Goal: Communication & Community: Participate in discussion

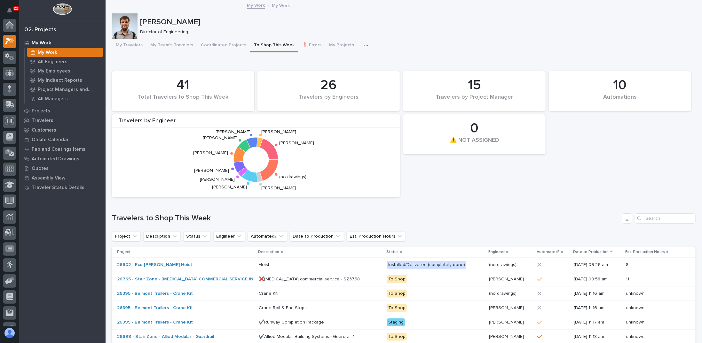
scroll to position [16, 0]
click at [51, 53] on p "My Work" at bounding box center [48, 53] width 20 height 6
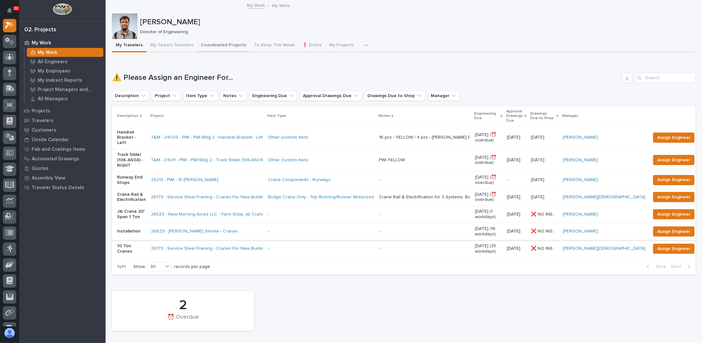
click at [219, 46] on button "Coordinated Projects" at bounding box center [223, 45] width 53 height 13
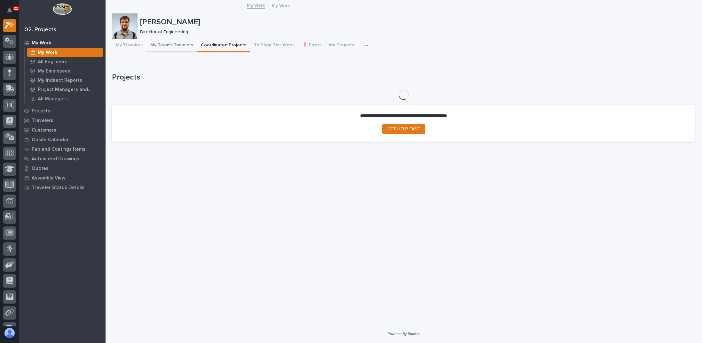
click at [186, 47] on button "My Team's Travelers" at bounding box center [171, 45] width 51 height 13
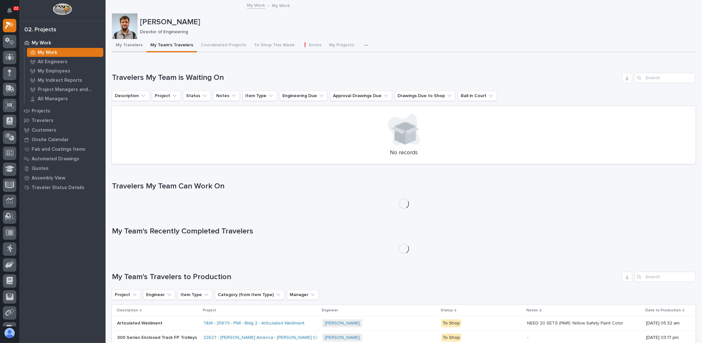
click at [134, 50] on button "My Travelers" at bounding box center [129, 45] width 35 height 13
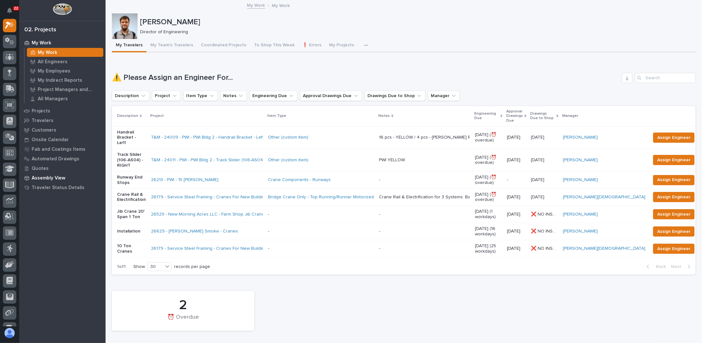
click at [48, 178] on p "Assembly View" at bounding box center [49, 179] width 34 height 6
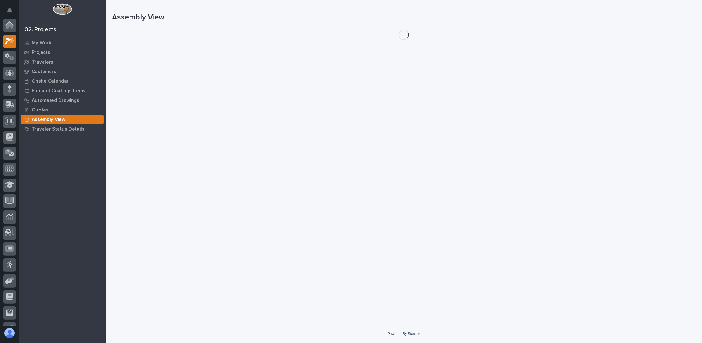
scroll to position [16, 0]
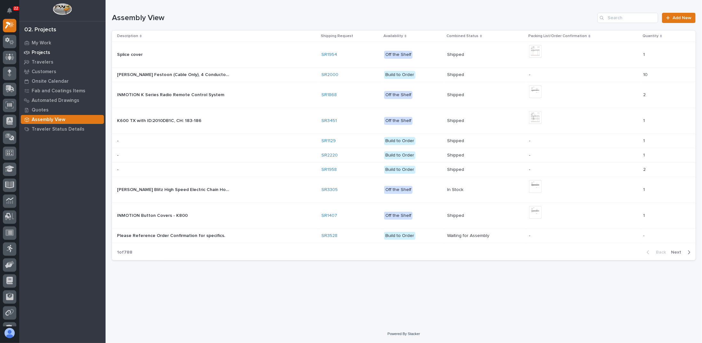
click at [44, 52] on p "Projects" at bounding box center [41, 53] width 19 height 6
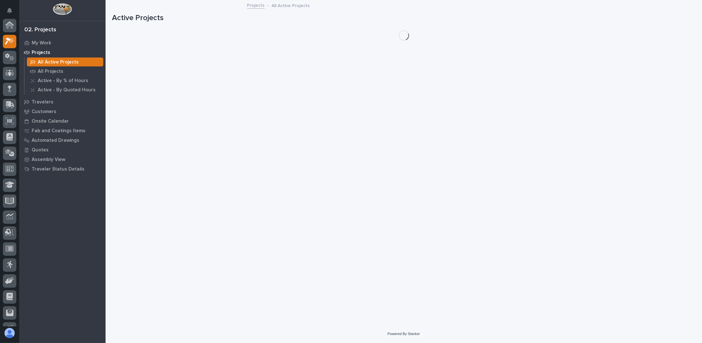
scroll to position [16, 0]
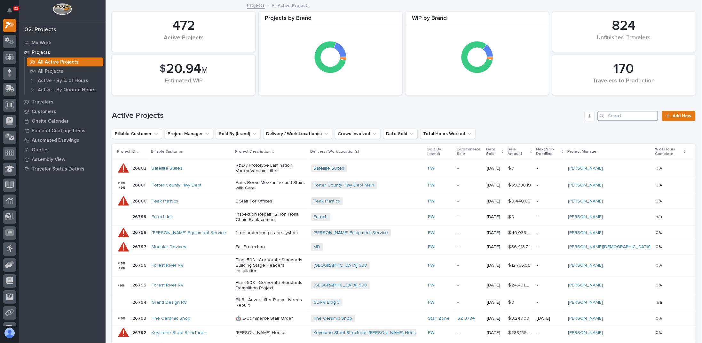
click at [626, 117] on input "Search" at bounding box center [627, 116] width 61 height 10
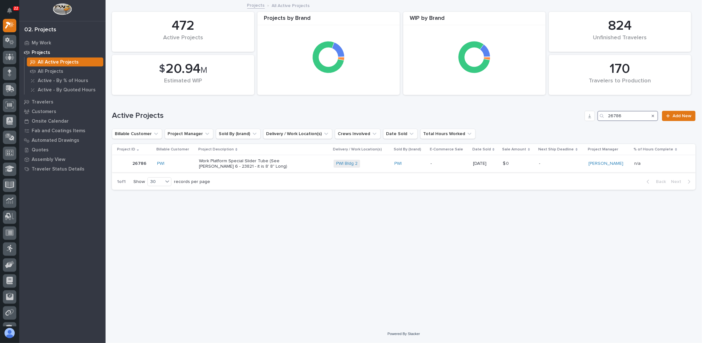
type input "26786"
click at [292, 160] on p "Work Platform Special Slider Tube (See [PERSON_NAME] 6 - 23821 - it is 8' 8" Lo…" at bounding box center [255, 164] width 112 height 11
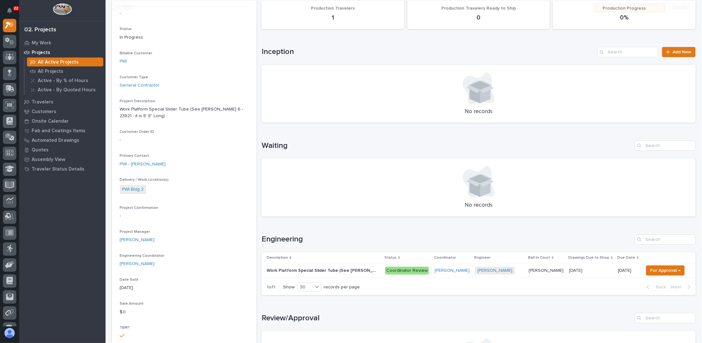
scroll to position [128, 0]
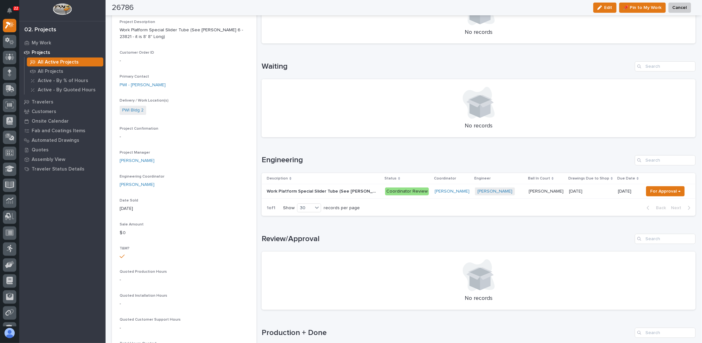
click at [305, 191] on p "Work Platform Special Slider Tube (See [PERSON_NAME] 6 - 23821 - it is 8' 8" Lo…" at bounding box center [323, 191] width 113 height 7
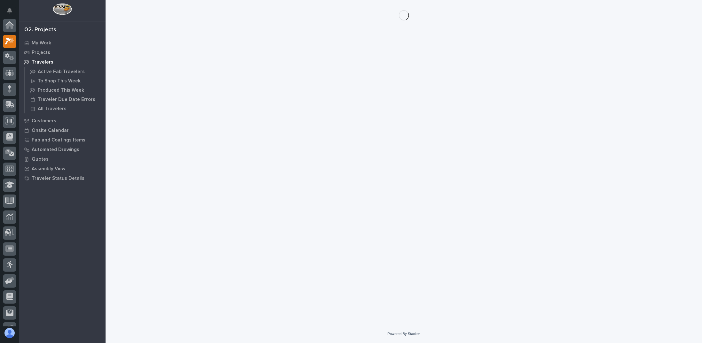
scroll to position [16, 0]
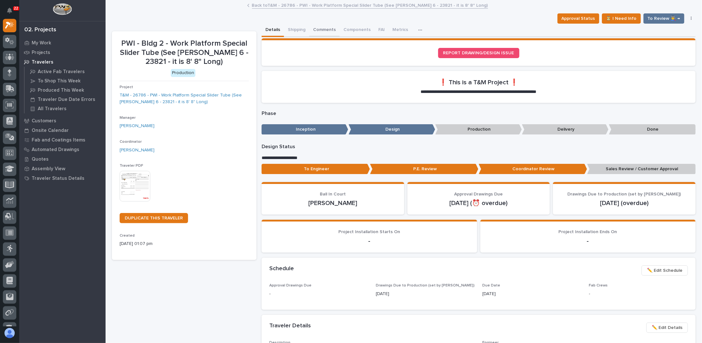
click at [323, 32] on button "Comments" at bounding box center [324, 30] width 30 height 13
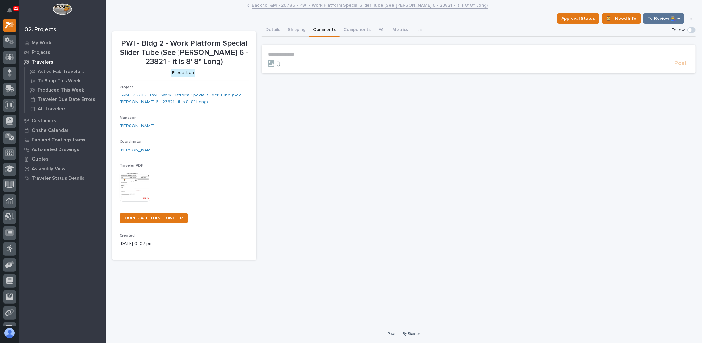
click at [279, 62] on icon at bounding box center [278, 63] width 3 height 6
click at [274, 60] on input "file" at bounding box center [274, 60] width 0 height 0
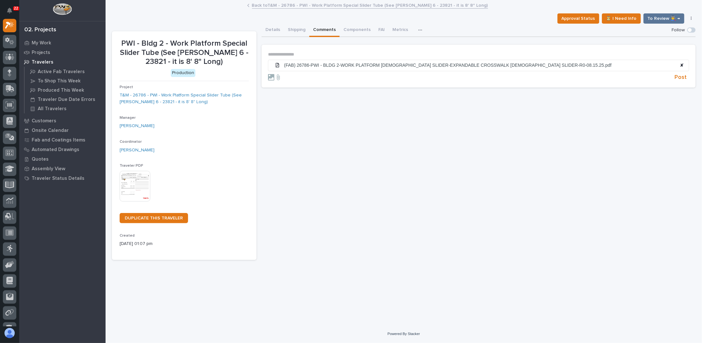
click at [309, 52] on p "**********" at bounding box center [478, 54] width 421 height 5
click at [281, 61] on button "[PERSON_NAME]" at bounding box center [288, 63] width 38 height 6
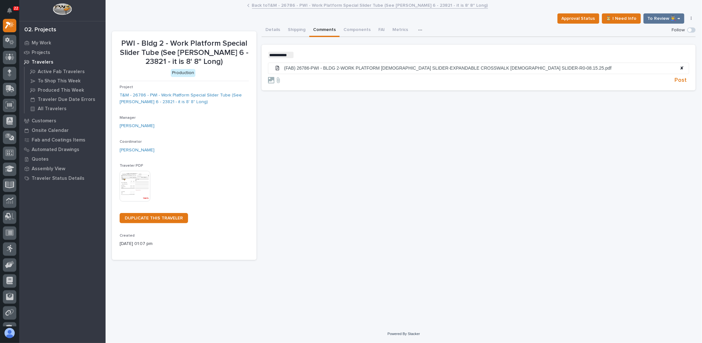
click at [301, 54] on p "**********" at bounding box center [478, 55] width 421 height 6
click at [683, 80] on span "Post" at bounding box center [681, 80] width 12 height 7
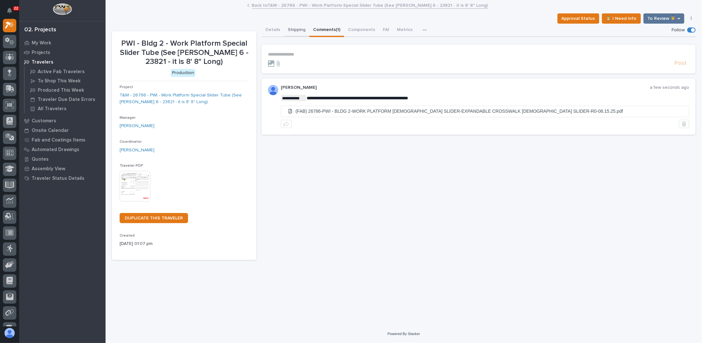
click at [293, 29] on button "Shipping" at bounding box center [296, 30] width 25 height 13
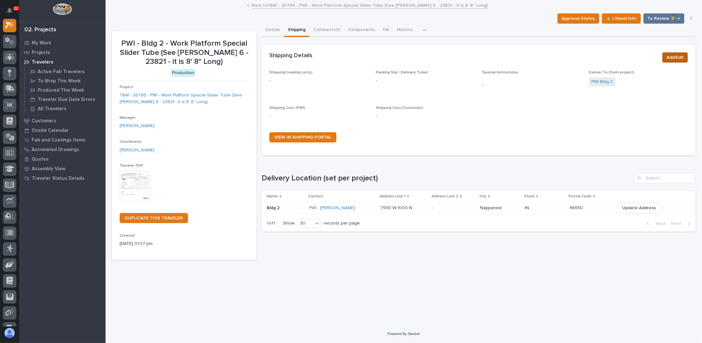
click at [672, 57] on span "Add/Edit" at bounding box center [675, 58] width 17 height 8
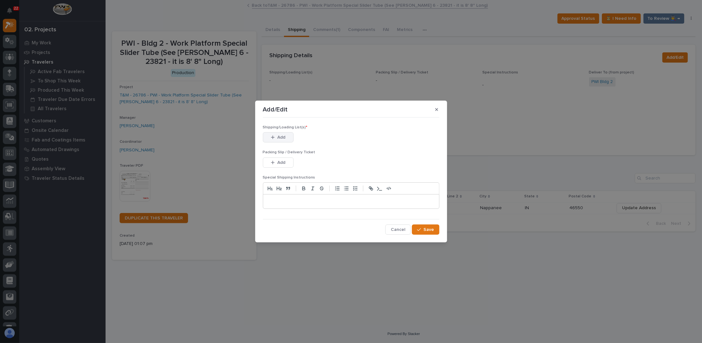
click at [279, 137] on span "Add" at bounding box center [281, 138] width 8 height 6
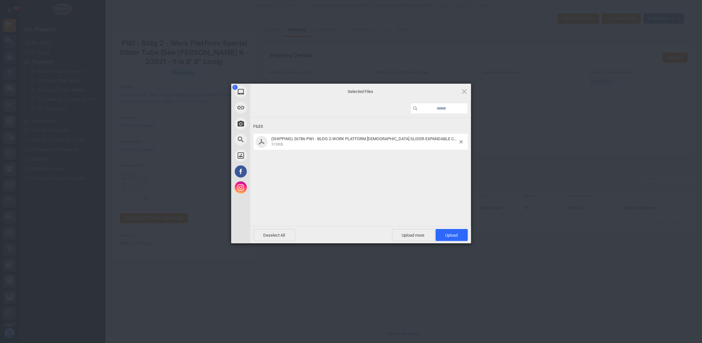
click at [460, 142] on span at bounding box center [461, 141] width 3 height 3
click at [457, 239] on span "Upload 1" at bounding box center [452, 235] width 32 height 12
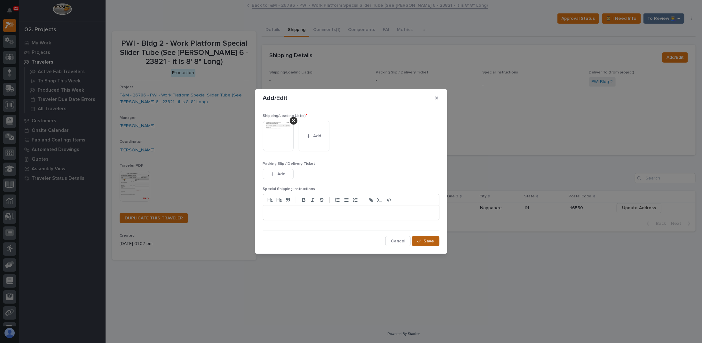
click at [424, 239] on span "Save" at bounding box center [429, 242] width 11 height 6
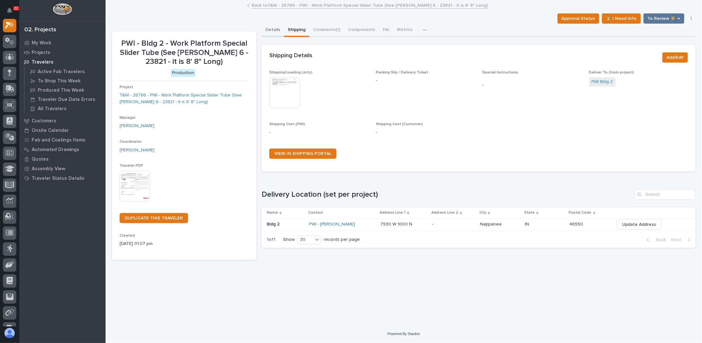
click at [276, 34] on button "Details" at bounding box center [273, 30] width 22 height 13
